Goal: Transaction & Acquisition: Purchase product/service

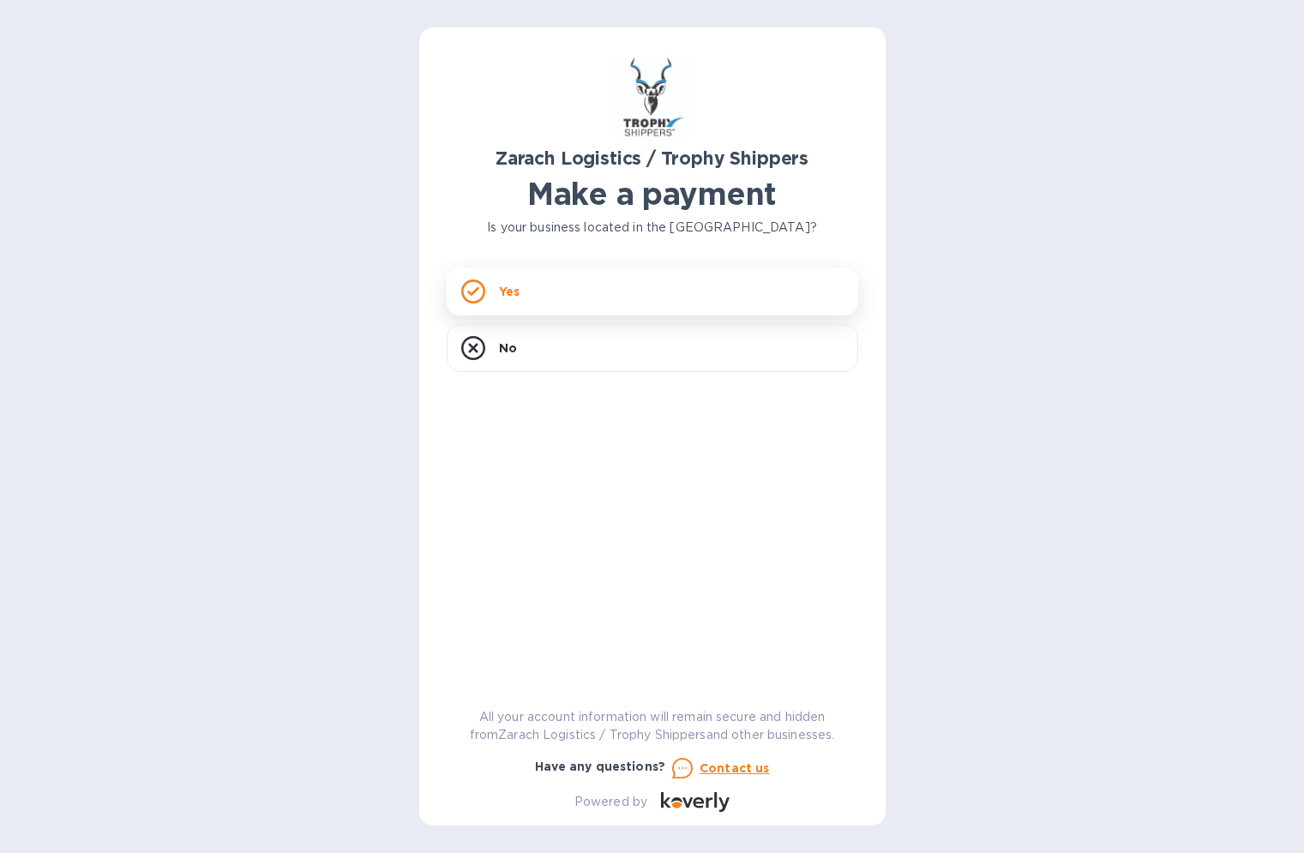
click at [473, 302] on rect at bounding box center [472, 290] width 21 height 21
click at [483, 302] on icon at bounding box center [473, 291] width 24 height 24
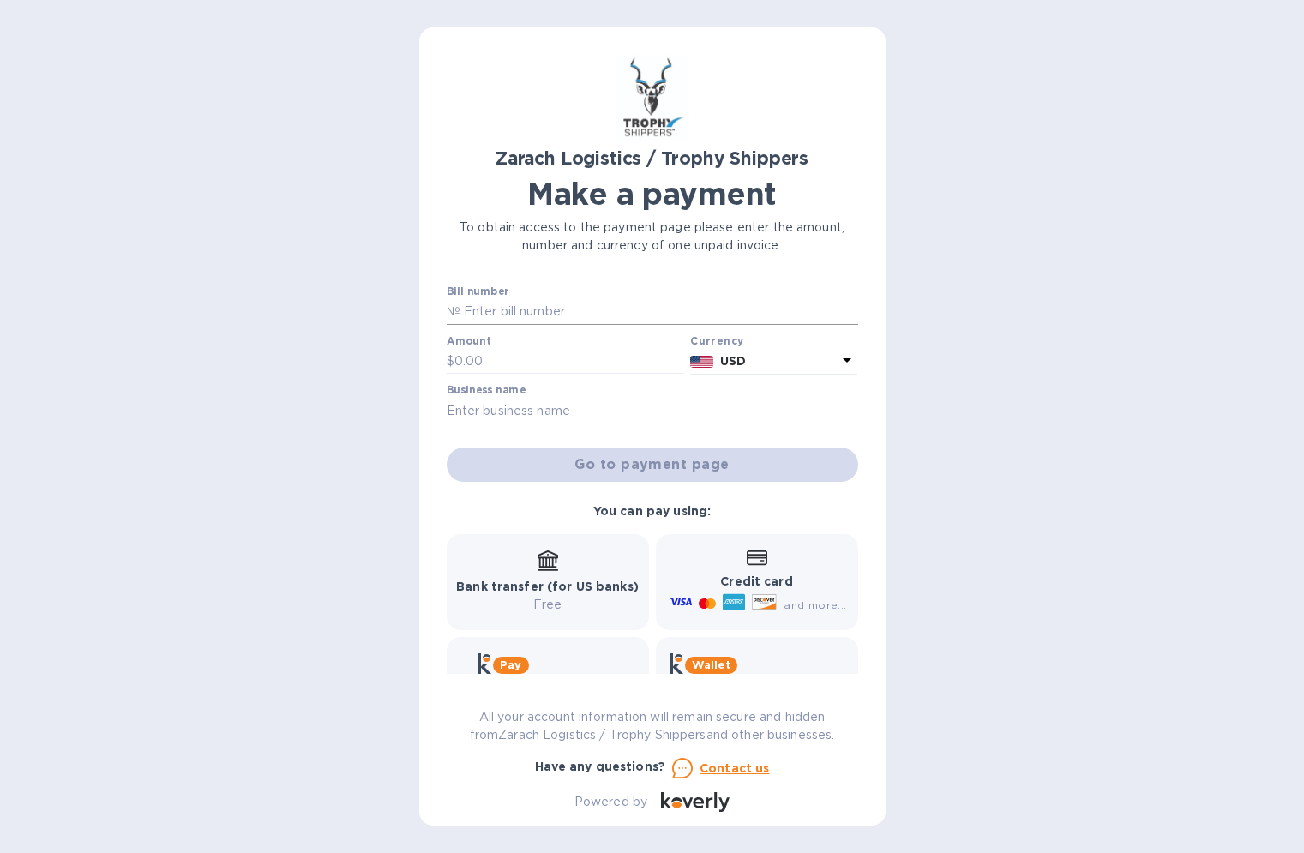
click at [488, 315] on input "text" at bounding box center [659, 312] width 398 height 26
type input "B00169556"
click at [486, 357] on input "text" at bounding box center [569, 362] width 230 height 26
type input "290"
click at [575, 418] on input "text" at bounding box center [652, 411] width 411 height 26
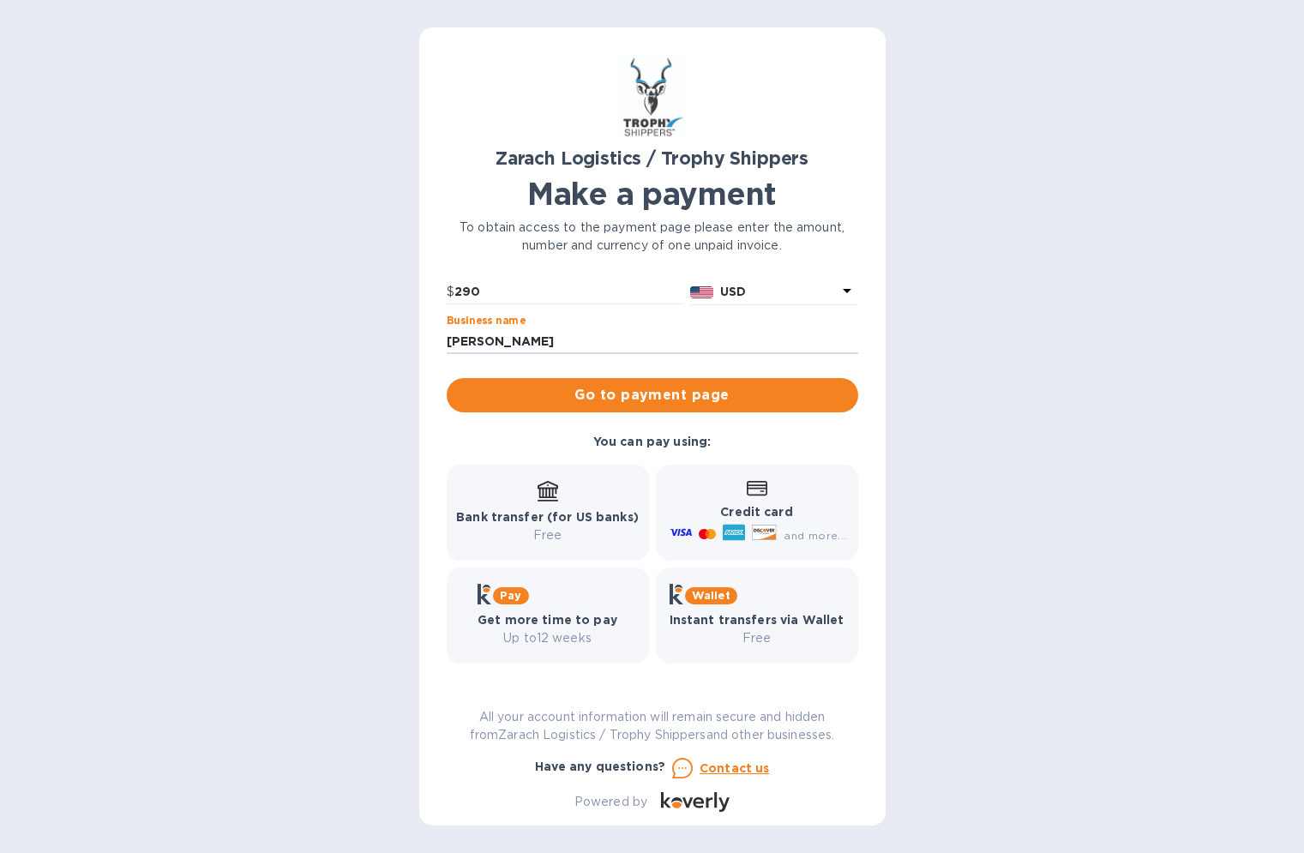
scroll to position [69, 0]
type input "[PERSON_NAME]"
click at [735, 403] on span "Go to payment page" at bounding box center [652, 395] width 384 height 21
